Goal: Navigation & Orientation: Find specific page/section

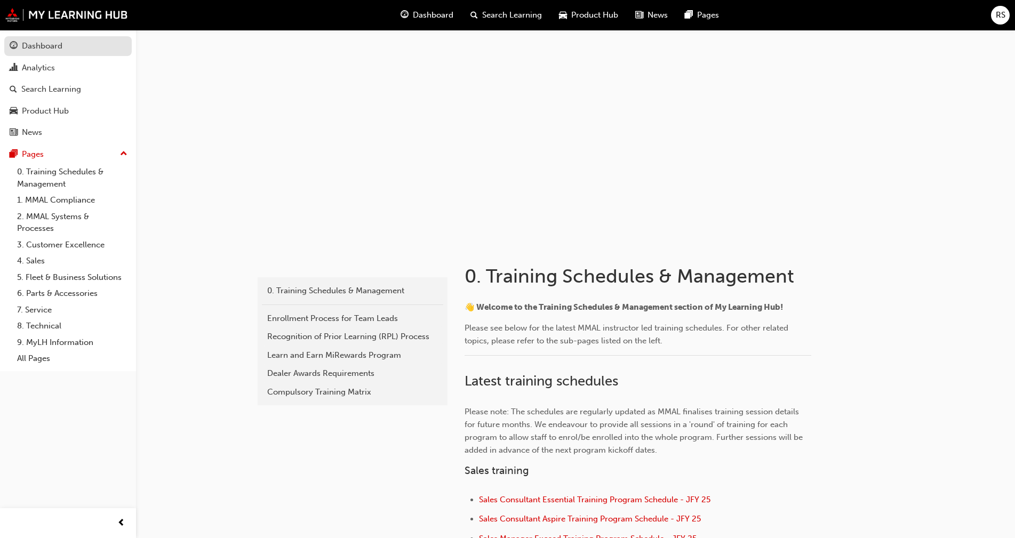
click at [33, 43] on div "Dashboard" at bounding box center [42, 46] width 41 height 12
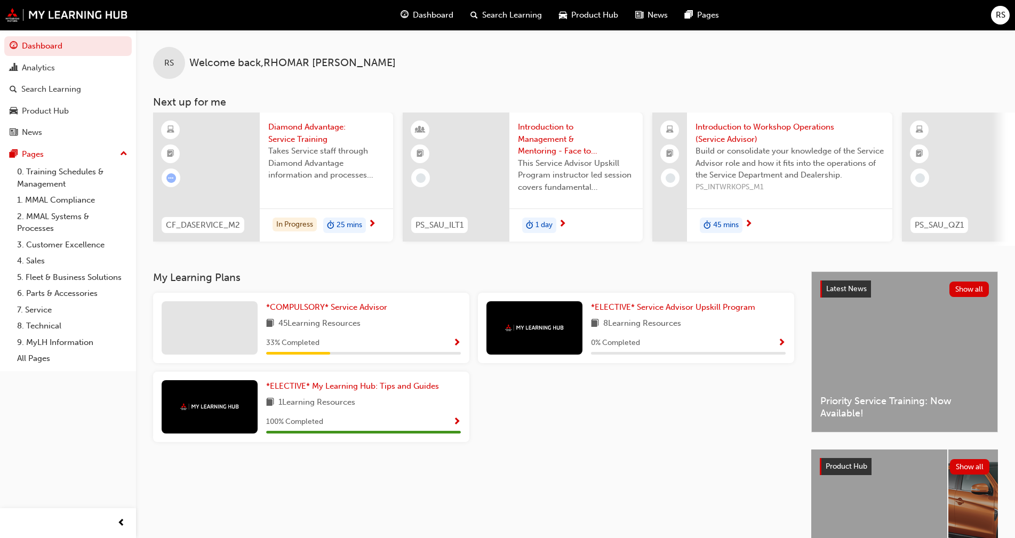
click at [300, 327] on span "45 Learning Resources" at bounding box center [319, 323] width 82 height 13
click at [288, 310] on span "*COMPULSORY* Service Advisor" at bounding box center [326, 307] width 121 height 10
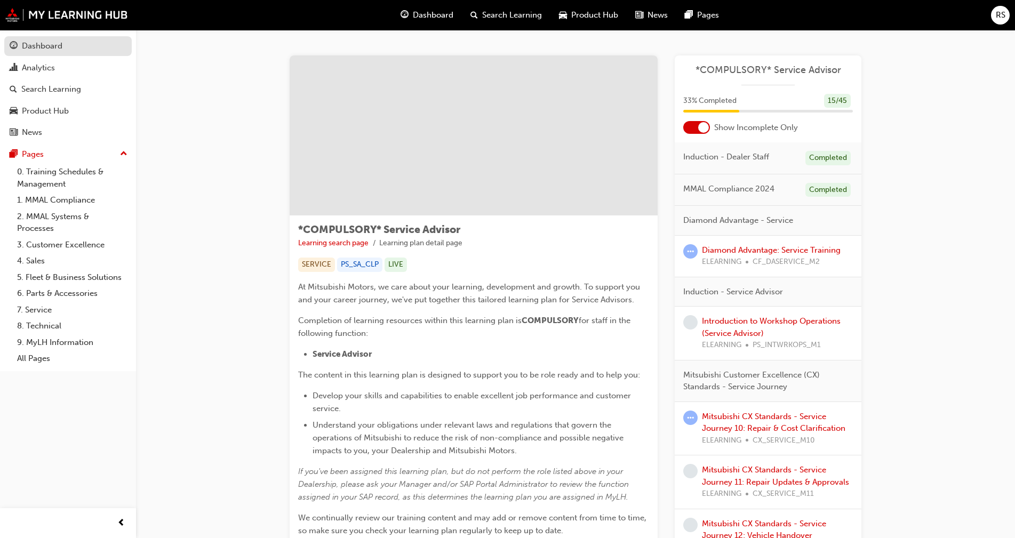
click at [35, 47] on div "Dashboard" at bounding box center [42, 46] width 41 height 12
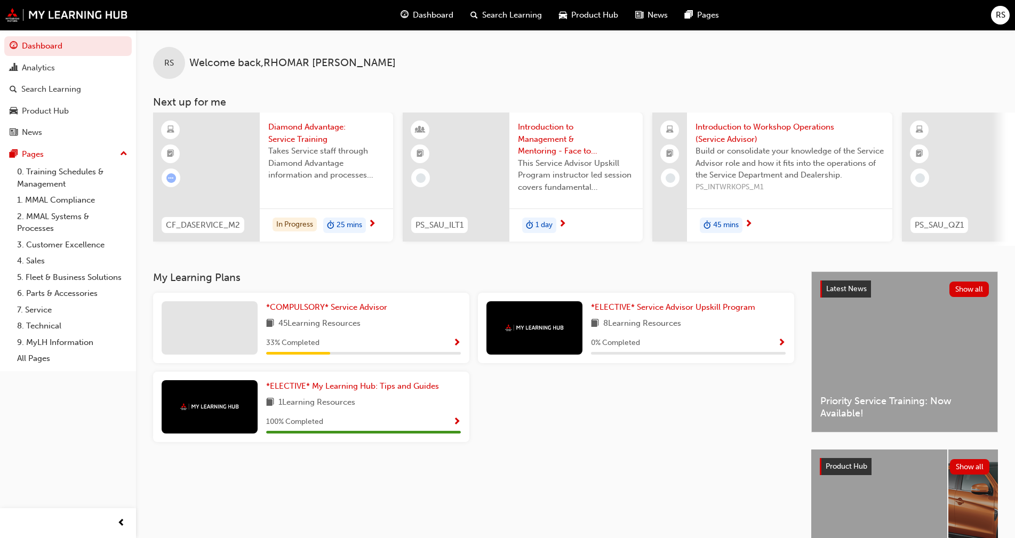
click at [571, 12] on span "Product Hub" at bounding box center [594, 15] width 47 height 12
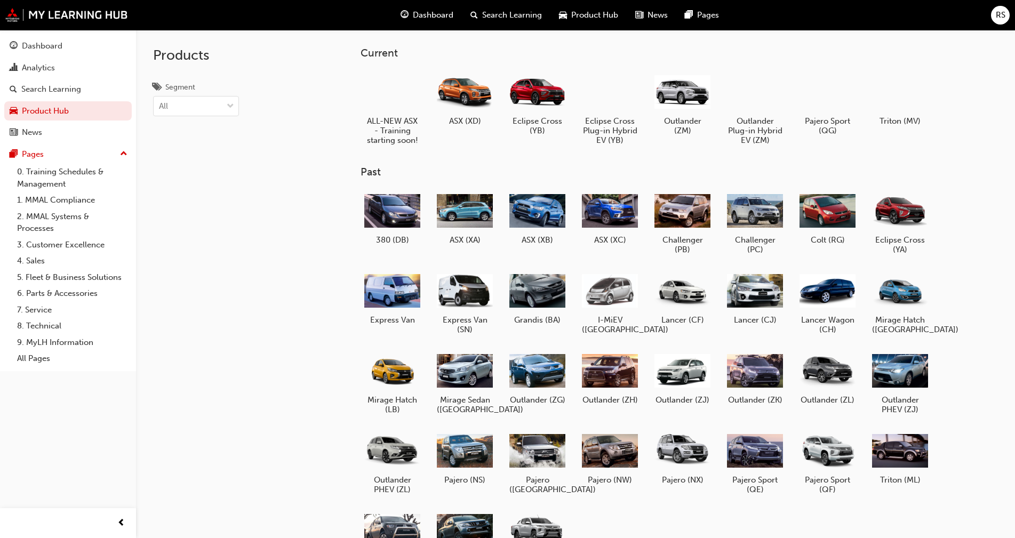
click at [411, 13] on div "Dashboard" at bounding box center [427, 15] width 70 height 22
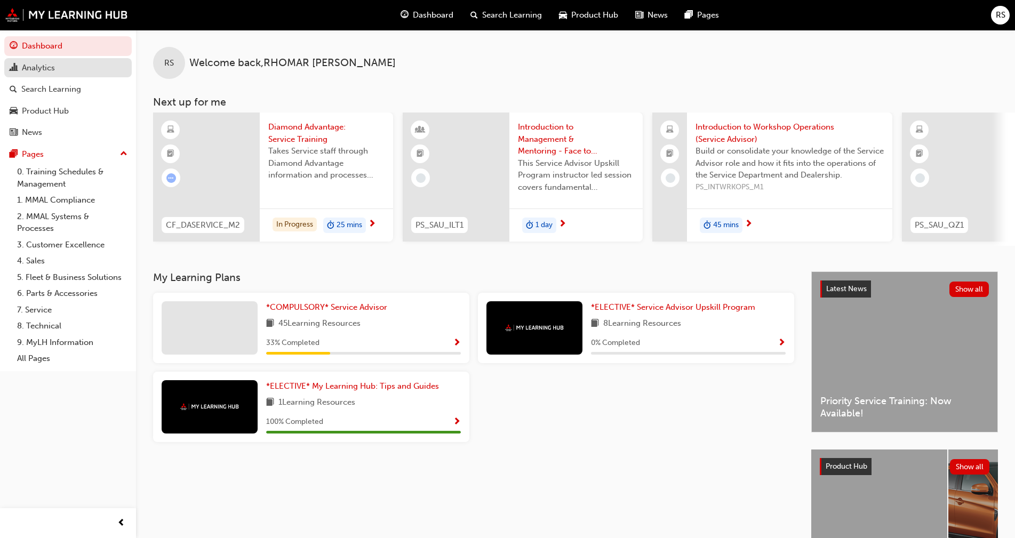
click at [30, 69] on div "Analytics" at bounding box center [38, 68] width 33 height 12
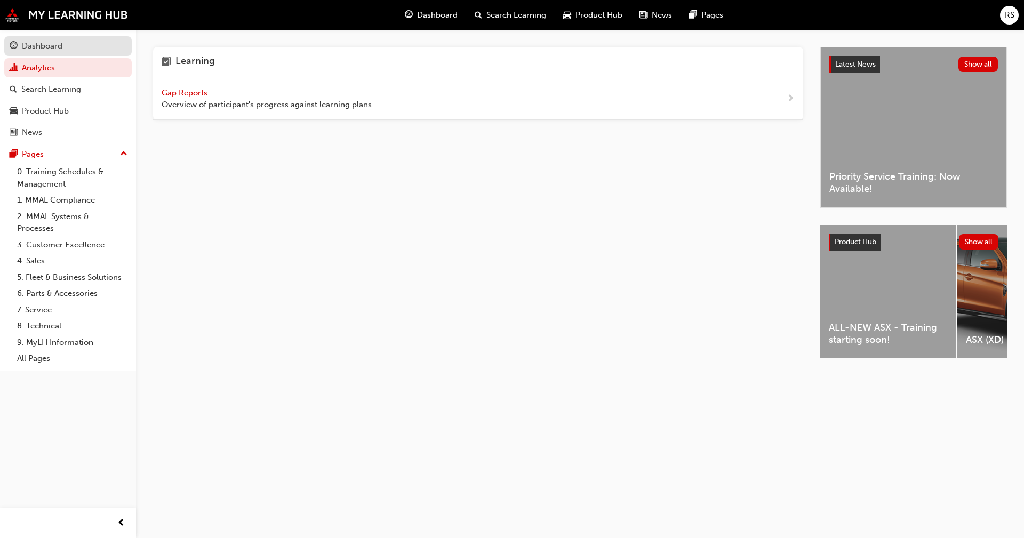
click at [29, 46] on div "Dashboard" at bounding box center [42, 46] width 41 height 12
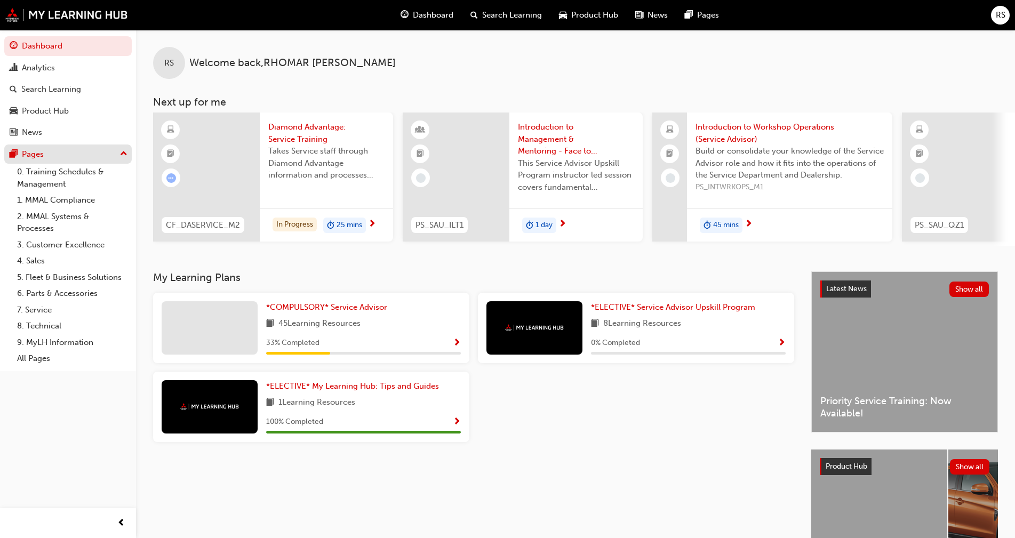
click at [32, 151] on div "Pages" at bounding box center [33, 154] width 22 height 12
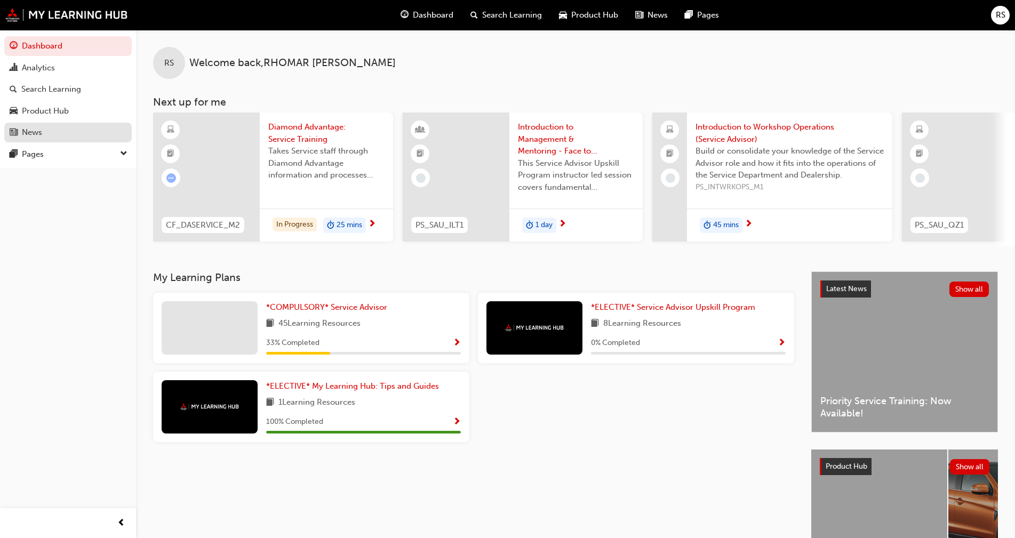
click at [26, 139] on link "News" at bounding box center [67, 133] width 127 height 20
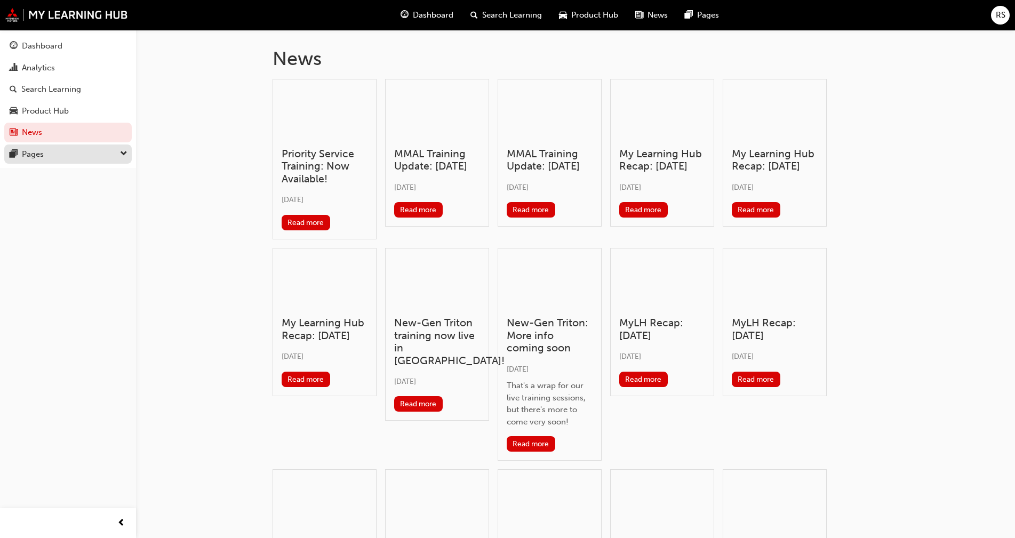
click at [37, 156] on div "Pages" at bounding box center [33, 154] width 22 height 12
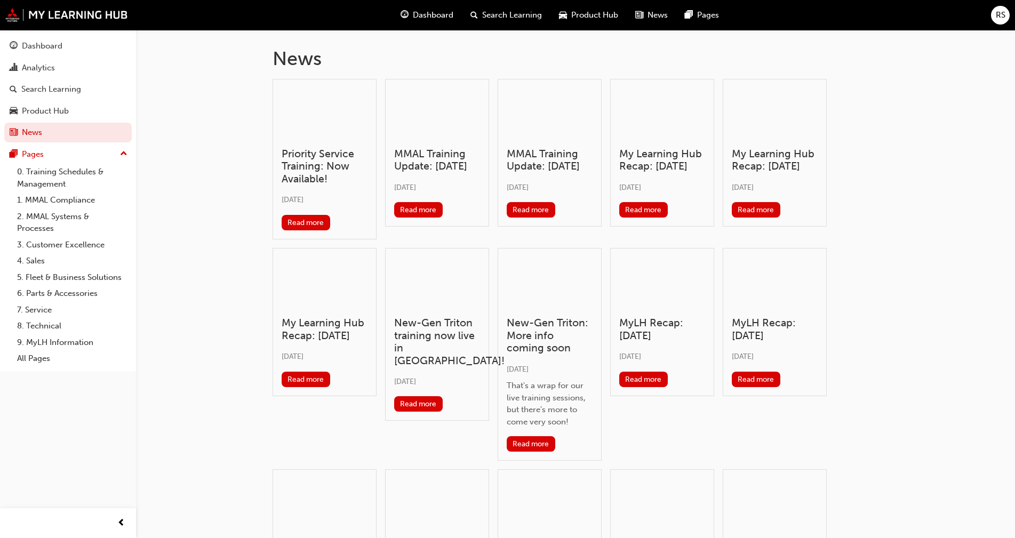
click at [420, 12] on span "Dashboard" at bounding box center [433, 15] width 41 height 12
